Goal: Task Accomplishment & Management: Use online tool/utility

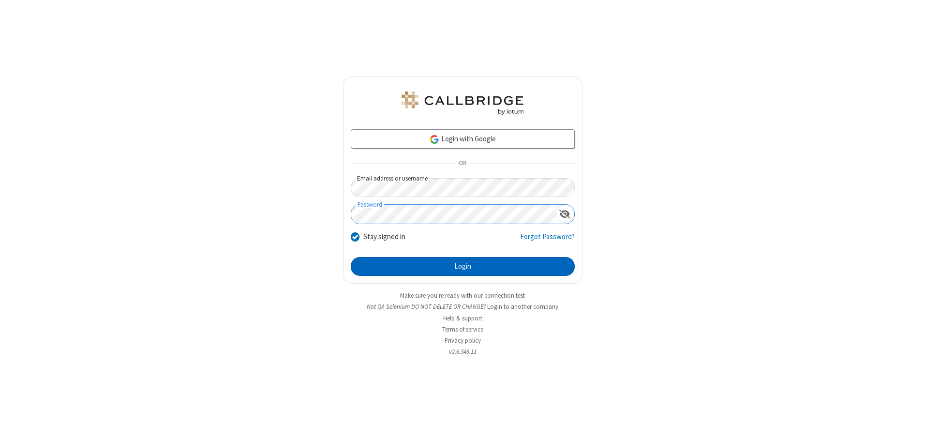
click at [462, 266] on button "Login" at bounding box center [463, 266] width 224 height 19
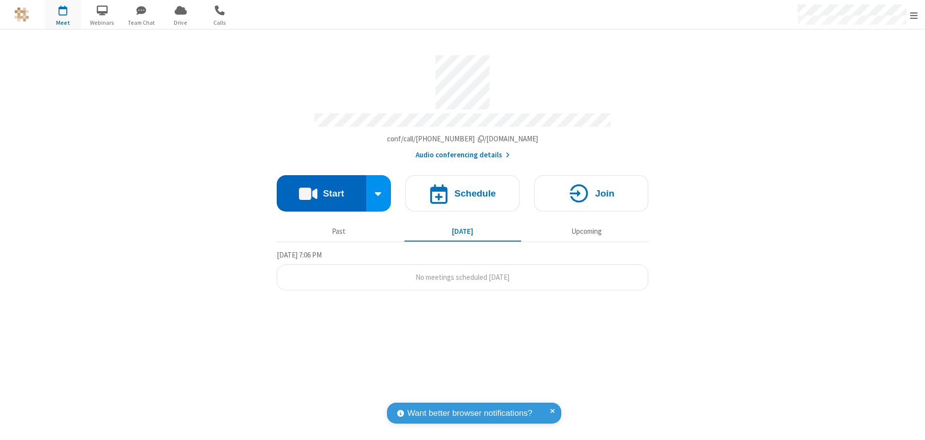
click at [321, 190] on button "Start" at bounding box center [321, 193] width 89 height 36
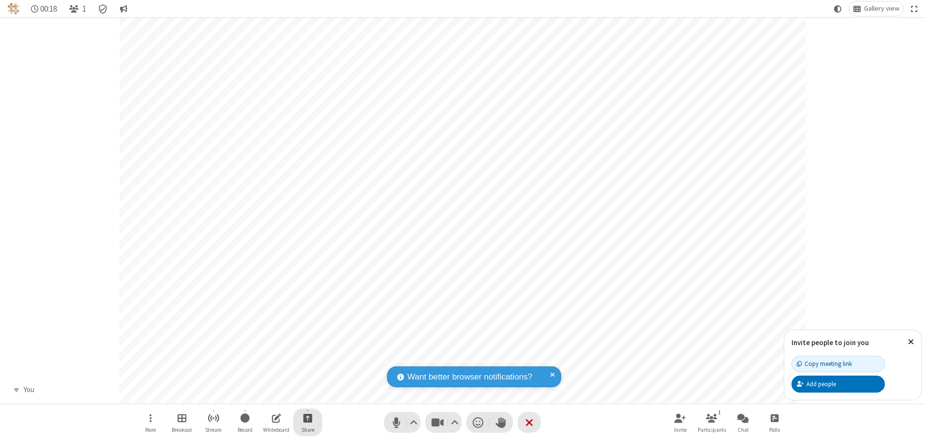
click at [308, 417] on span "Start sharing" at bounding box center [307, 418] width 9 height 12
click at [268, 377] on span "Present files & media" at bounding box center [268, 377] width 11 height 8
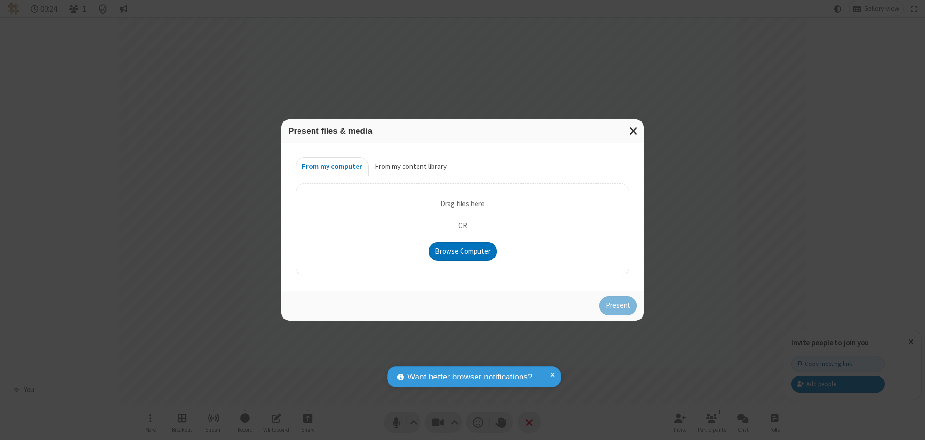
click at [410, 166] on button "From my content library" at bounding box center [411, 166] width 84 height 19
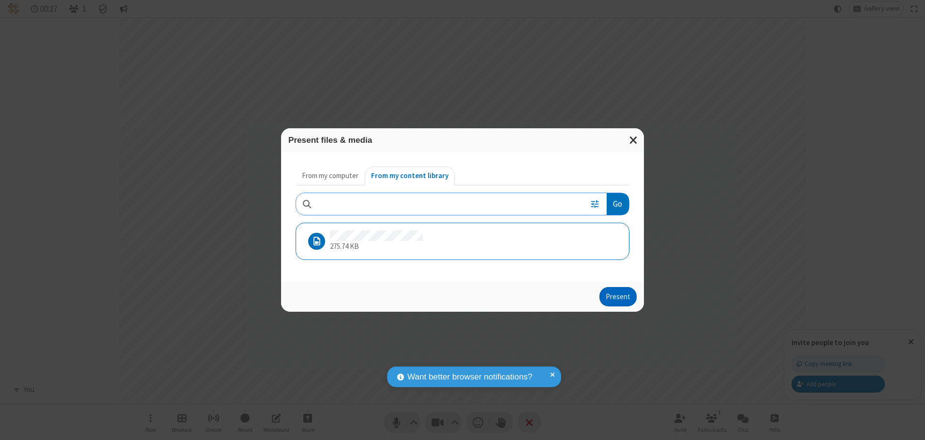
click at [619, 296] on button "Present" at bounding box center [617, 296] width 37 height 19
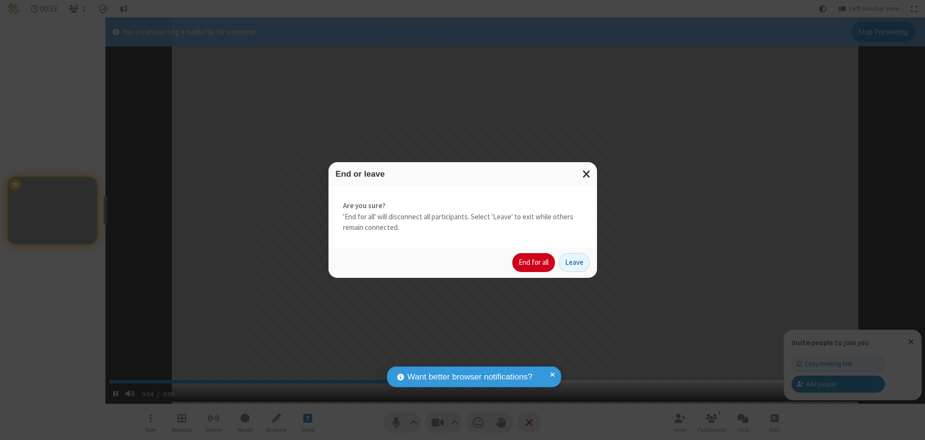
type input "5.008744"
click at [534, 262] on button "End for all" at bounding box center [533, 262] width 43 height 19
